Goal: Task Accomplishment & Management: Complete application form

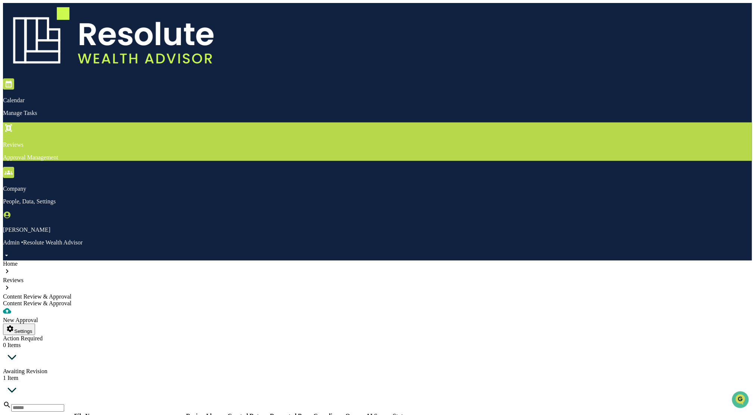
click at [157, 122] on div "Reviews Approval Management" at bounding box center [377, 141] width 749 height 38
click at [152, 122] on div "Reviews Approval Management" at bounding box center [377, 141] width 749 height 38
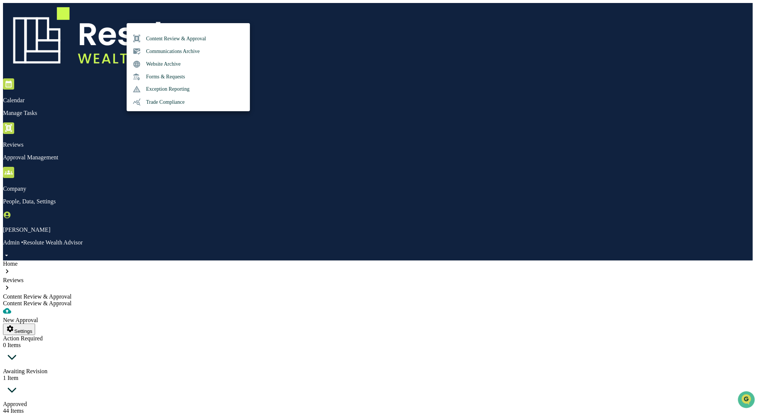
click at [163, 43] on li "Content Review & Approval" at bounding box center [188, 38] width 123 height 13
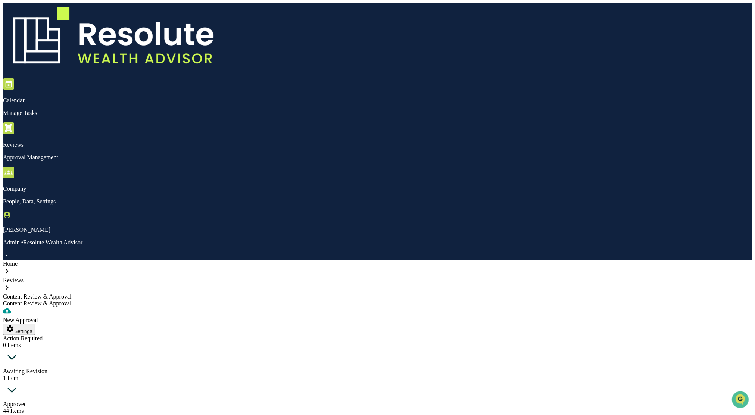
click at [52, 307] on div at bounding box center [377, 312] width 749 height 10
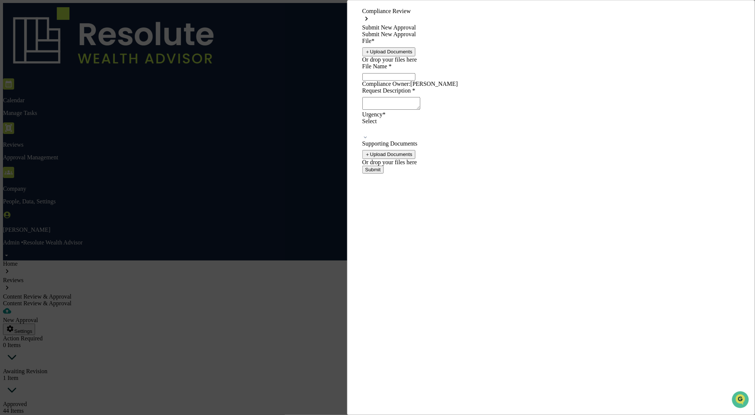
click at [416, 56] on button "＋ Upload Documents" at bounding box center [389, 51] width 53 height 9
type input "**********"
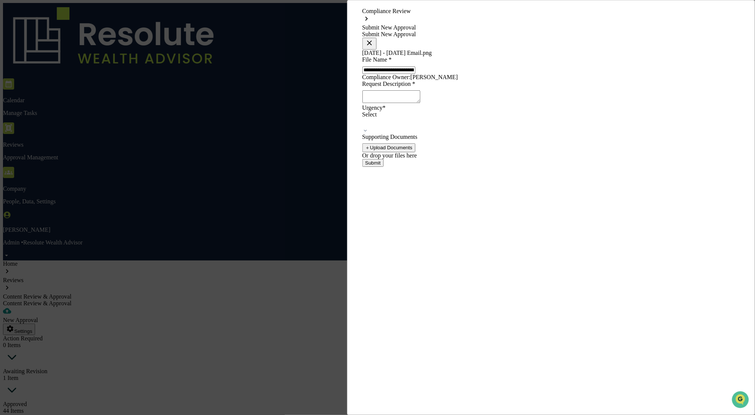
click at [420, 103] on textarea at bounding box center [392, 96] width 58 height 13
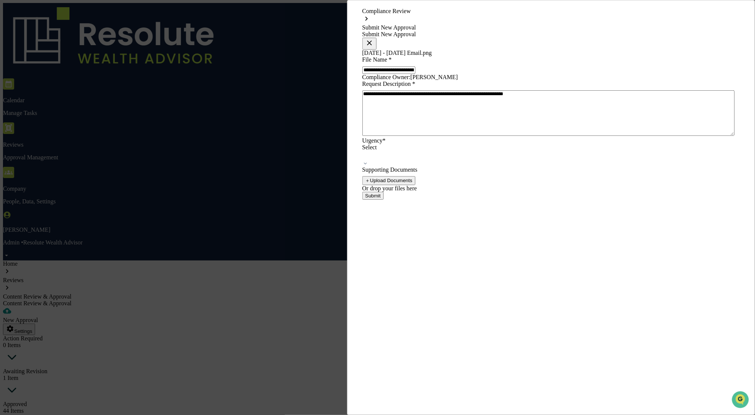
type textarea "**********"
click at [384, 200] on button "Submit" at bounding box center [373, 196] width 21 height 8
click at [563, 174] on div "Urgency * Select This field is required." at bounding box center [552, 155] width 378 height 36
click at [365, 160] on div at bounding box center [363, 156] width 1 height 8
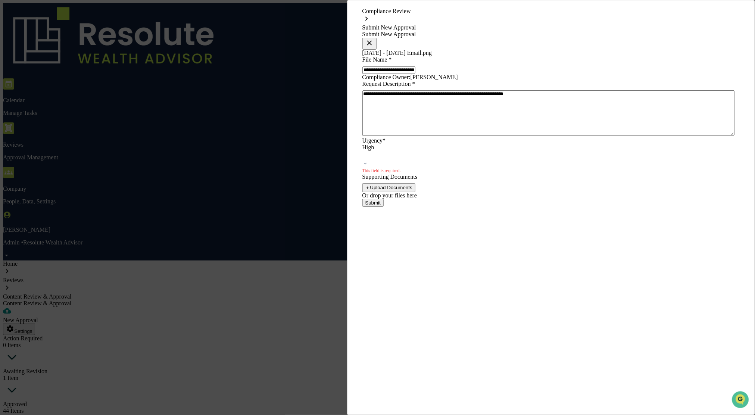
click at [384, 207] on button "Submit" at bounding box center [373, 203] width 21 height 8
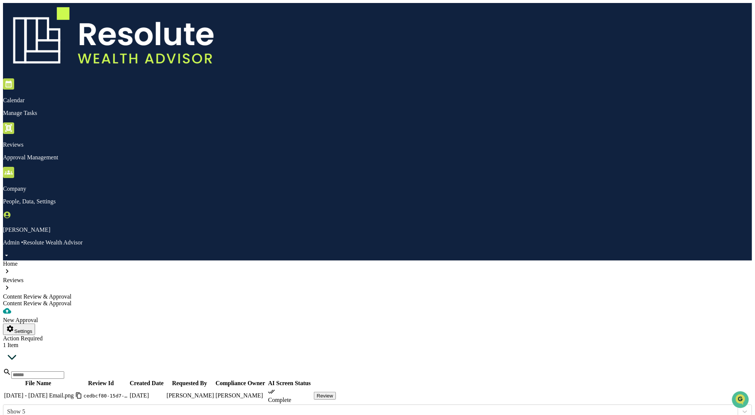
click at [336, 392] on button "Review" at bounding box center [325, 396] width 22 height 8
